Goal: Communication & Community: Answer question/provide support

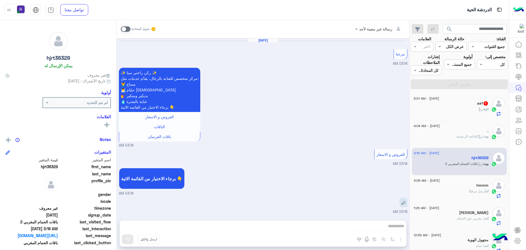
scroll to position [846, 0]
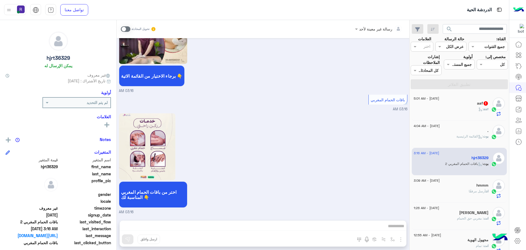
click at [472, 105] on div "aaf 1" at bounding box center [451, 104] width 75 height 6
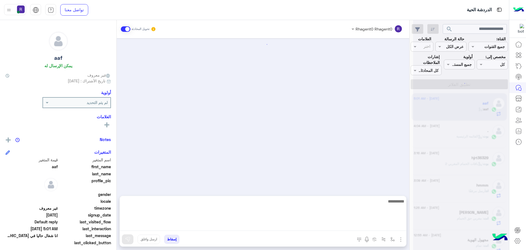
click at [260, 227] on textarea at bounding box center [263, 214] width 287 height 33
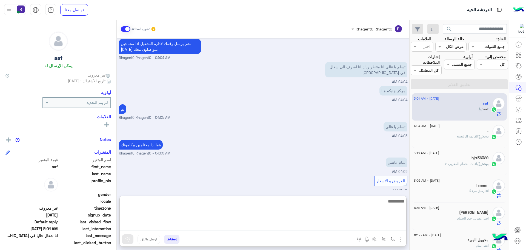
scroll to position [352, 0]
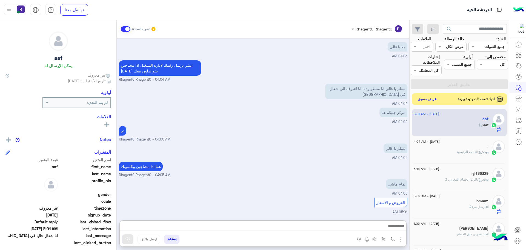
click at [430, 97] on button "عرض مسبق" at bounding box center [427, 98] width 23 height 7
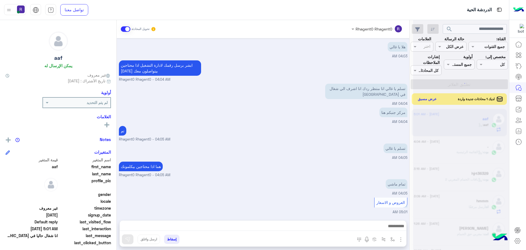
scroll to position [328, 0]
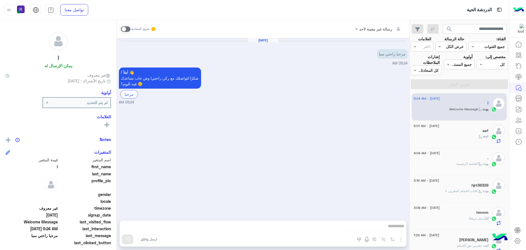
click at [123, 28] on span at bounding box center [126, 28] width 10 height 5
click at [396, 240] on button "button" at bounding box center [392, 238] width 9 height 9
click at [401, 239] on img "button" at bounding box center [401, 239] width 7 height 7
click at [393, 228] on span "الصور" at bounding box center [390, 227] width 10 height 6
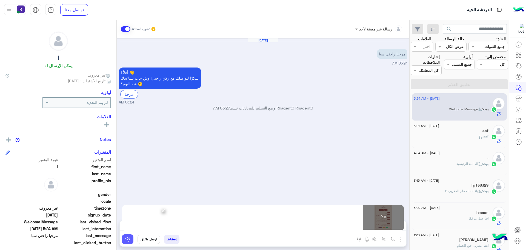
click at [129, 236] on img at bounding box center [127, 238] width 5 height 5
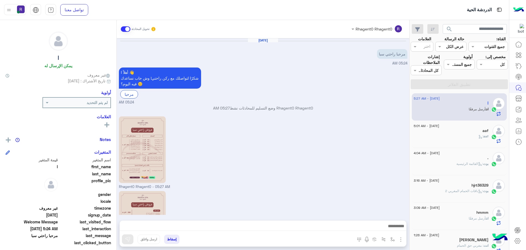
scroll to position [59, 0]
